Goal: Information Seeking & Learning: Check status

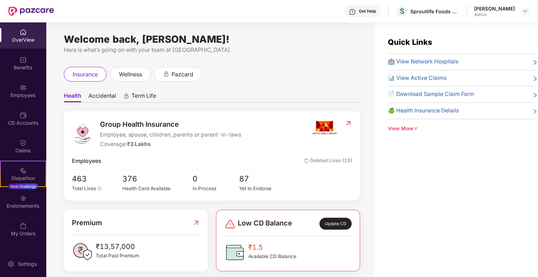
scroll to position [18, 0]
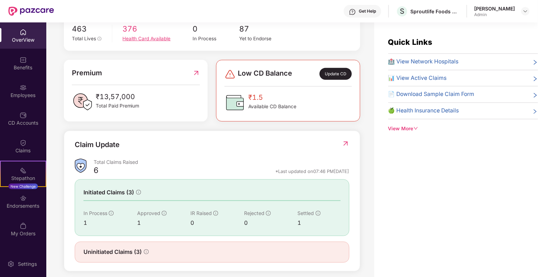
scroll to position [156, 0]
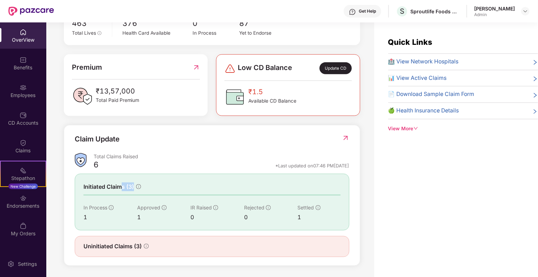
drag, startPoint x: 123, startPoint y: 183, endPoint x: 238, endPoint y: 173, distance: 115.3
click at [238, 174] on div "Initiated Claims (3) In Process 1 Approved 1 IR Raised 0 Rejected 0 Settled 1" at bounding box center [212, 202] width 274 height 57
click at [346, 136] on img at bounding box center [345, 138] width 7 height 7
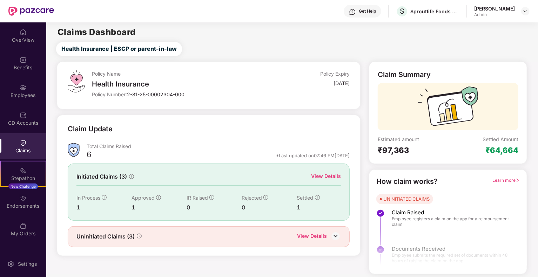
click at [324, 178] on div "View Details" at bounding box center [326, 176] width 30 height 8
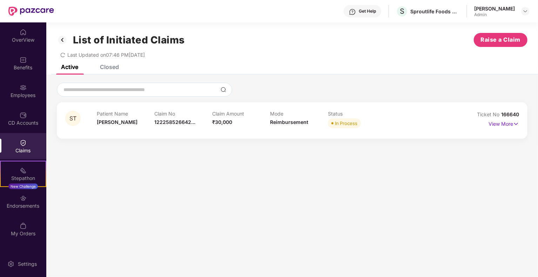
click at [105, 68] on div "Closed" at bounding box center [109, 66] width 19 height 7
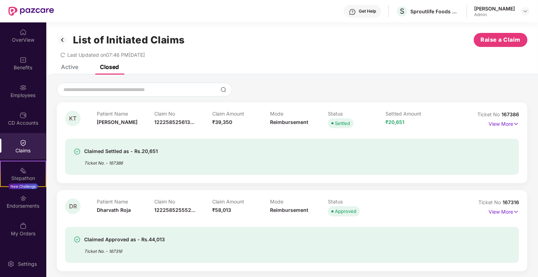
click at [74, 73] on div "Active" at bounding box center [64, 66] width 28 height 15
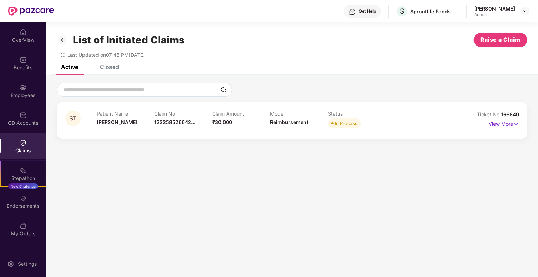
click at [62, 40] on img at bounding box center [62, 40] width 11 height 12
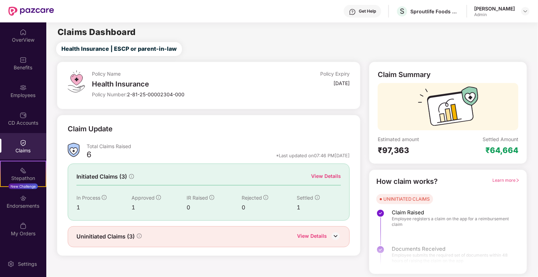
click at [321, 176] on div "View Details" at bounding box center [326, 176] width 30 height 8
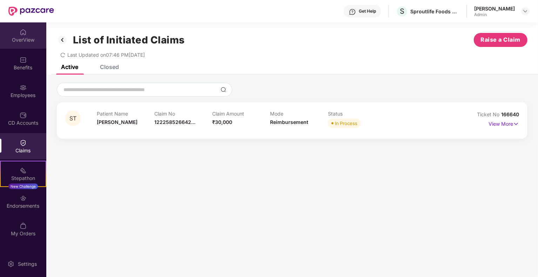
click at [27, 42] on div "OverView" at bounding box center [23, 39] width 46 height 7
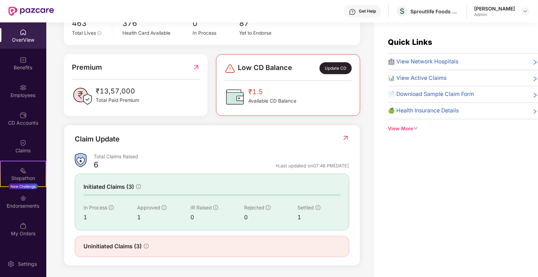
scroll to position [22, 0]
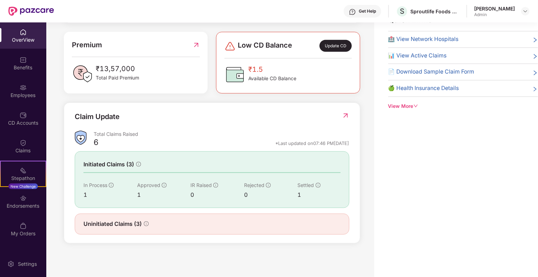
click at [347, 114] on img at bounding box center [345, 115] width 7 height 7
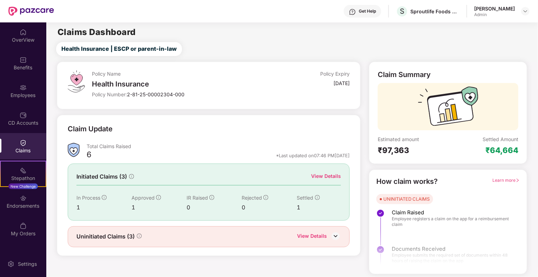
click at [321, 178] on div "View Details" at bounding box center [326, 176] width 30 height 8
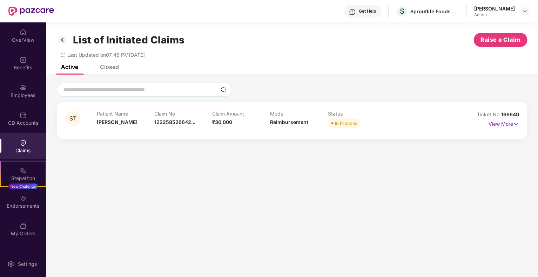
click at [61, 41] on img at bounding box center [62, 40] width 11 height 12
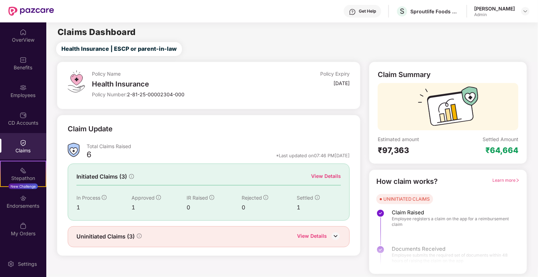
click at [322, 237] on div "View Details" at bounding box center [312, 236] width 30 height 9
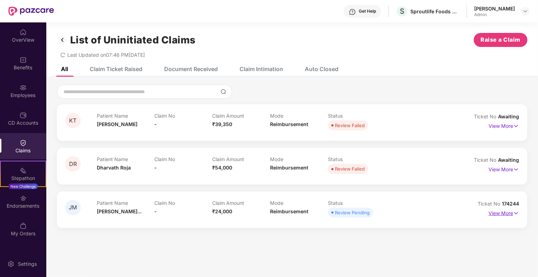
click at [501, 213] on p "View More" at bounding box center [503, 212] width 30 height 9
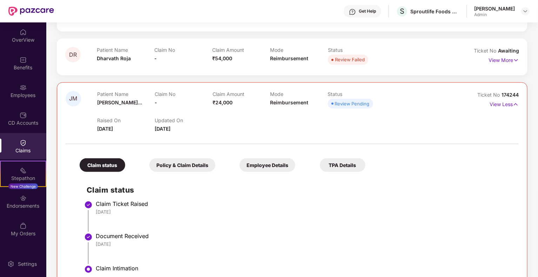
scroll to position [132, 0]
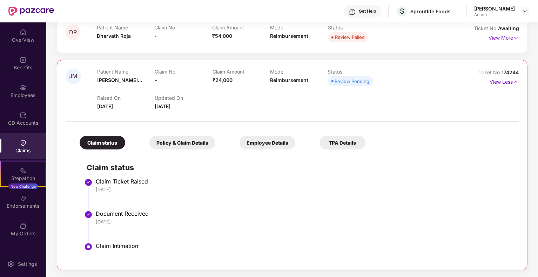
click at [182, 141] on div "Policy & Claim Details" at bounding box center [182, 143] width 66 height 14
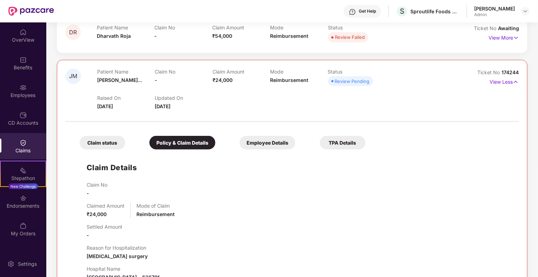
click at [116, 145] on div "Claim status" at bounding box center [103, 143] width 46 height 14
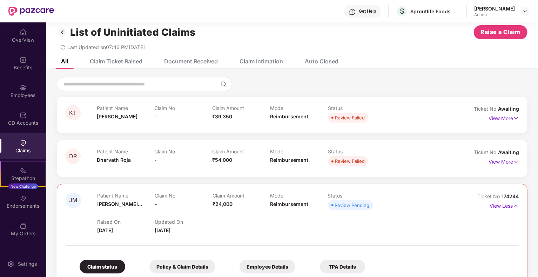
scroll to position [0, 0]
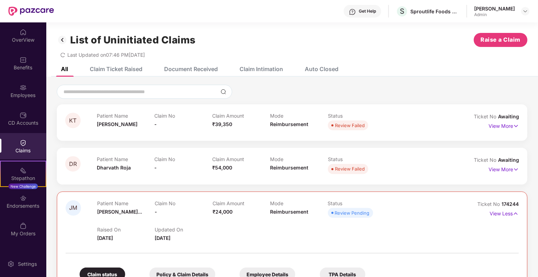
click at [138, 68] on div "Claim Ticket Raised" at bounding box center [116, 69] width 53 height 7
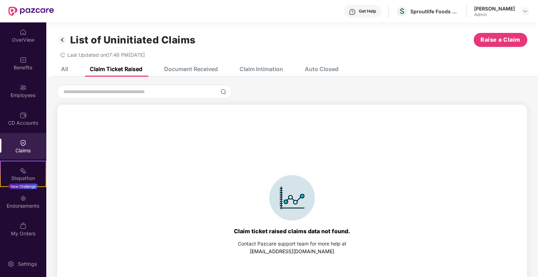
click at [209, 73] on div "Document Received" at bounding box center [185, 68] width 64 height 15
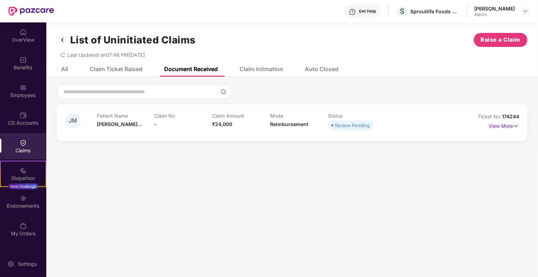
click at [272, 65] on div "Claim Intimation" at bounding box center [256, 68] width 54 height 15
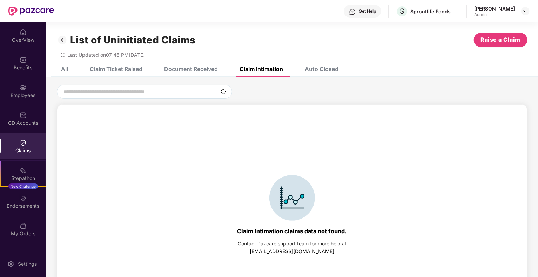
click at [323, 69] on div "Auto Closed" at bounding box center [322, 69] width 34 height 7
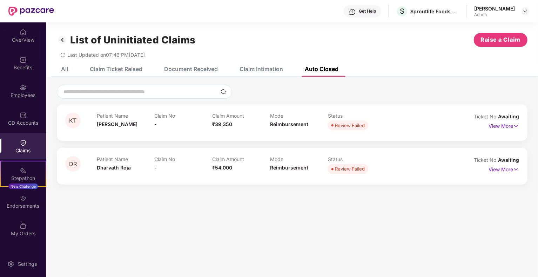
click at [66, 40] on img at bounding box center [62, 40] width 11 height 12
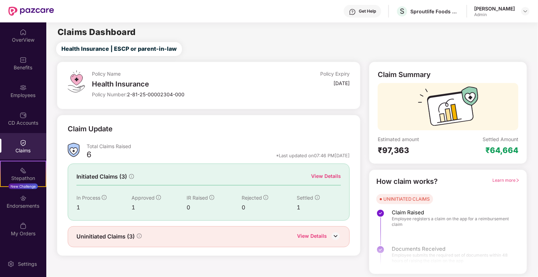
click at [318, 173] on div "View Details" at bounding box center [326, 176] width 30 height 8
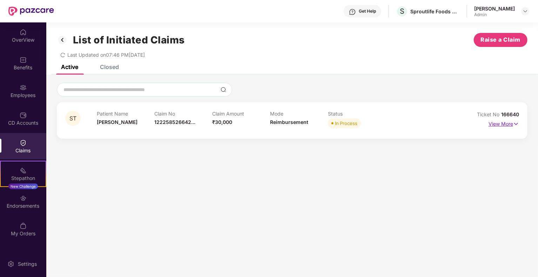
click at [494, 121] on p "View More" at bounding box center [503, 122] width 30 height 9
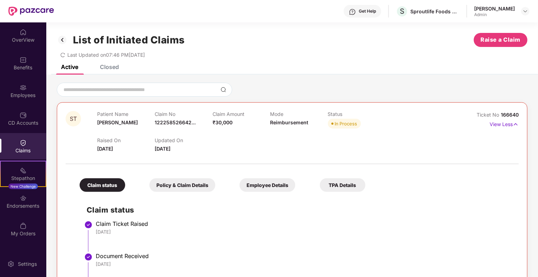
click at [181, 185] on div "Policy & Claim Details" at bounding box center [182, 185] width 66 height 14
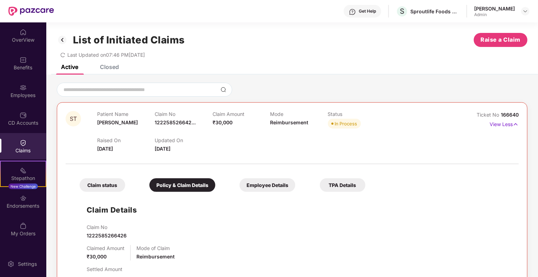
click at [114, 183] on div "Claim status" at bounding box center [103, 185] width 46 height 14
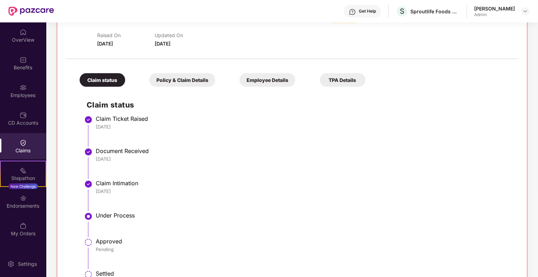
scroll to position [133, 0]
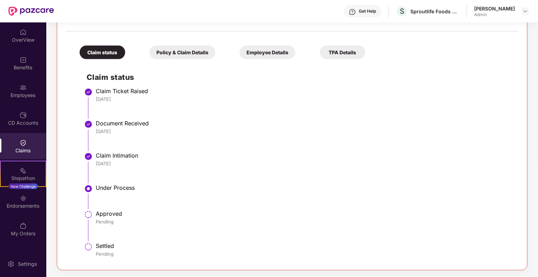
click at [195, 54] on div "Policy & Claim Details" at bounding box center [182, 53] width 66 height 14
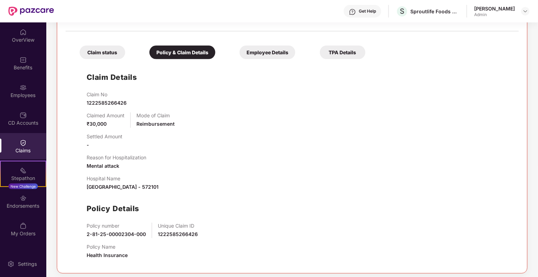
click at [101, 56] on div "Claim status" at bounding box center [103, 53] width 46 height 14
